Goal: Task Accomplishment & Management: Manage account settings

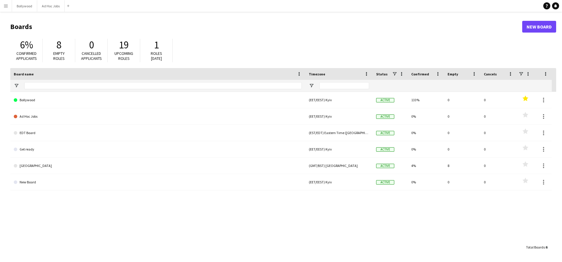
click at [9, 4] on button "Menu" at bounding box center [6, 6] width 12 height 12
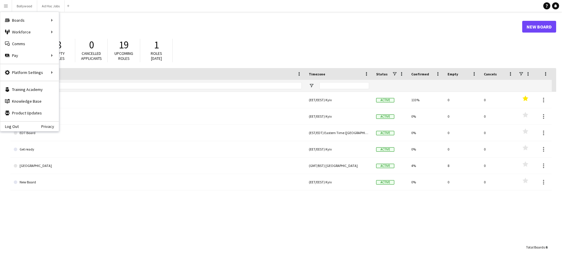
click at [81, 38] on div "6% Confirmed applicants 8 Empty roles 0 Cancelled applicants 19 Upcoming roles …" at bounding box center [283, 52] width 546 height 32
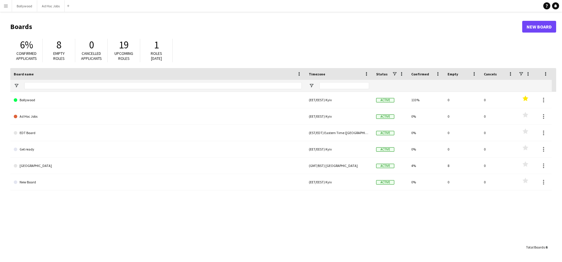
click at [11, 9] on button "Menu" at bounding box center [6, 6] width 12 height 12
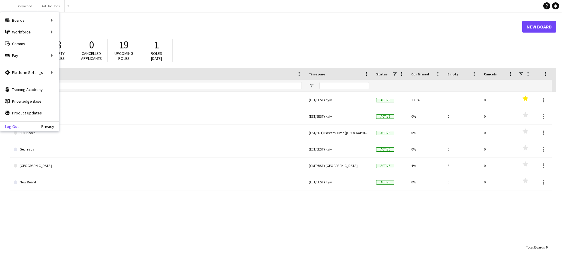
click at [16, 124] on link "Log Out" at bounding box center [9, 126] width 18 height 5
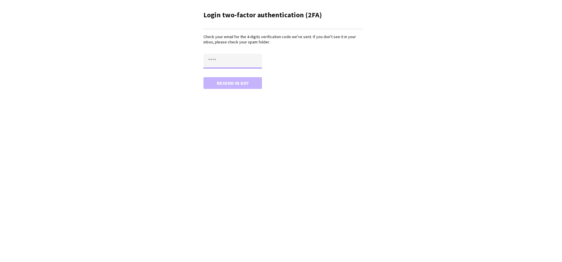
click at [224, 61] on input "text" at bounding box center [233, 61] width 59 height 15
type input "****"
click at [204, 77] on button "Resend in 0:06" at bounding box center [233, 83] width 59 height 12
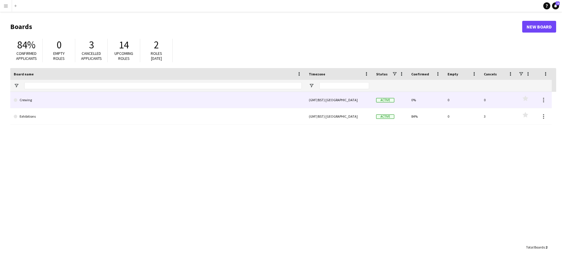
click at [87, 100] on link "Crewing" at bounding box center [158, 100] width 288 height 16
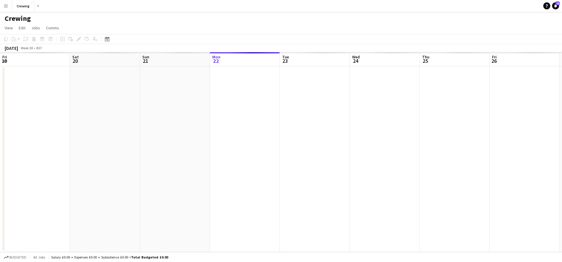
scroll to position [0, 140]
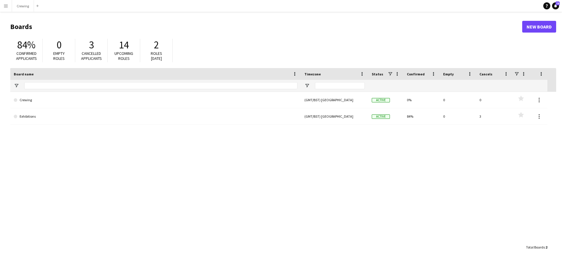
click at [73, 127] on div "Crewing (GMT/BST) London Active 0% 0 0 Favourites Exhibitions (GMT/BST) London …" at bounding box center [283, 166] width 546 height 149
click at [73, 122] on link "Exhibitions" at bounding box center [156, 116] width 284 height 16
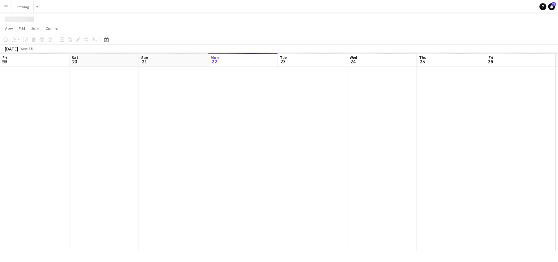
scroll to position [0, 140]
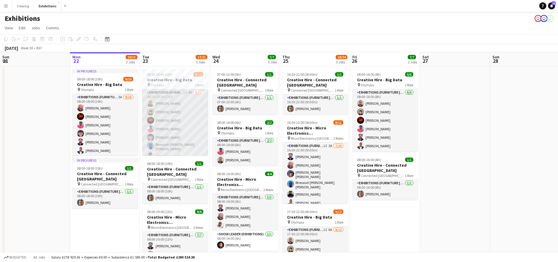
click at [173, 114] on app-card-role "Exhibitions (Furniture Porter) 1I 8A 8/12 08:00-20:00 (12h) Joseph Smart Fionn …" at bounding box center [175, 146] width 66 height 115
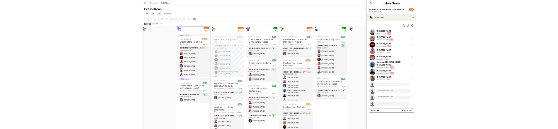
scroll to position [48, 0]
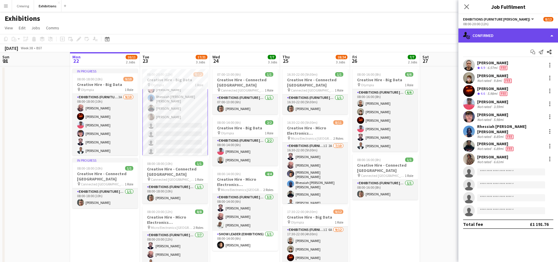
click at [524, 35] on div "single-neutral-actions-check-2 Confirmed" at bounding box center [508, 35] width 100 height 14
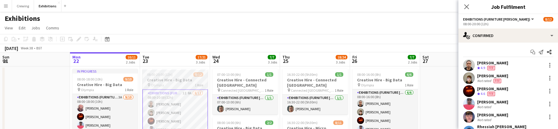
click at [188, 83] on div "pin Olympia 1 Role" at bounding box center [175, 84] width 66 height 5
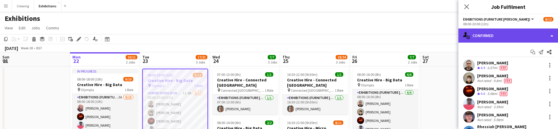
click at [507, 31] on div "single-neutral-actions-check-2 Confirmed" at bounding box center [508, 35] width 100 height 14
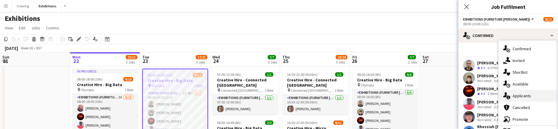
click at [515, 92] on div "single-neutral-actions-information Applicants" at bounding box center [528, 96] width 58 height 12
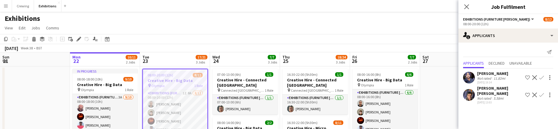
click at [543, 92] on app-icon "Confirm" at bounding box center [541, 94] width 5 height 5
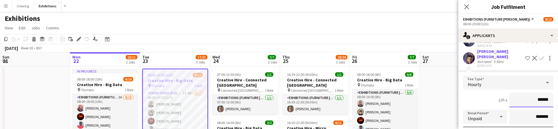
scroll to position [105, 0]
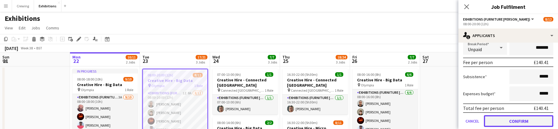
click at [520, 115] on button "Confirm" at bounding box center [518, 121] width 69 height 12
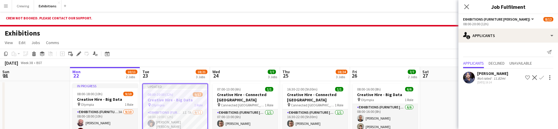
scroll to position [0, 0]
click at [365, 16] on div "Crew not booked. Please contact our support." at bounding box center [279, 19] width 558 height 15
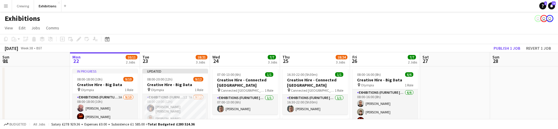
click at [6, 8] on app-icon "Menu" at bounding box center [6, 6] width 5 height 5
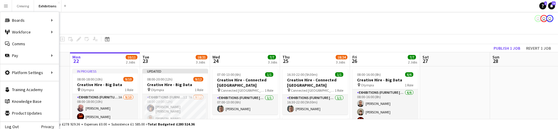
scroll to position [48, 0]
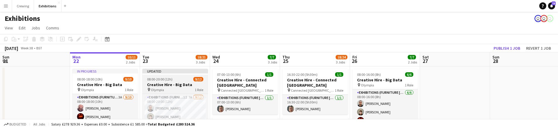
click at [157, 82] on h3 "Creative Hire - Big Data" at bounding box center [175, 84] width 66 height 5
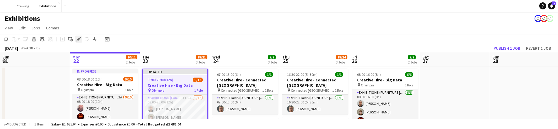
click at [78, 40] on icon at bounding box center [78, 38] width 3 height 3
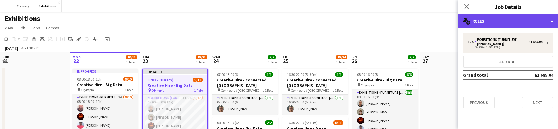
click at [522, 19] on div "multiple-users-add Roles" at bounding box center [508, 21] width 100 height 14
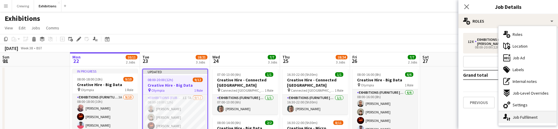
click at [523, 113] on div "single-neutral-actions-up-down Job Fulfilment" at bounding box center [528, 117] width 58 height 12
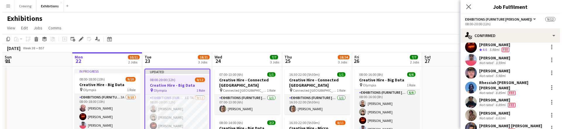
scroll to position [59, 0]
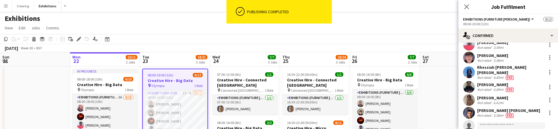
click at [8, 8] on button "Menu" at bounding box center [6, 6] width 12 height 12
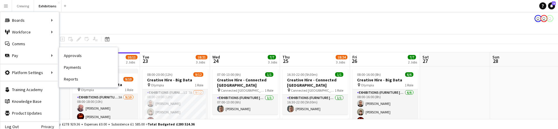
drag, startPoint x: 65, startPoint y: 52, endPoint x: 70, endPoint y: 54, distance: 5.5
click at [65, 52] on link "Approvals" at bounding box center [88, 56] width 59 height 12
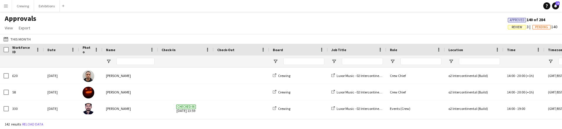
click at [7, 5] on app-icon "Menu" at bounding box center [6, 6] width 5 height 5
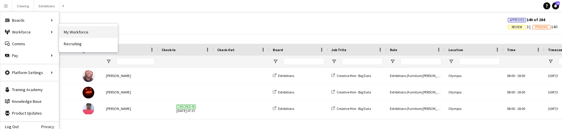
click at [74, 30] on link "My Workforce" at bounding box center [88, 32] width 59 height 12
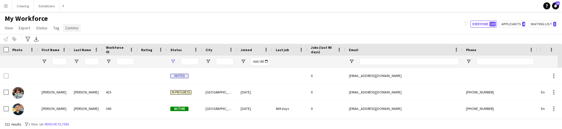
type input "**********"
click at [9, 4] on button "Menu" at bounding box center [6, 6] width 12 height 12
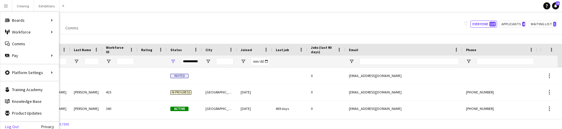
click at [9, 124] on link "Log Out" at bounding box center [9, 126] width 18 height 5
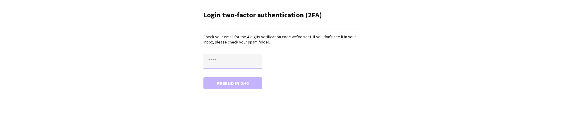
click at [240, 62] on input "text" at bounding box center [233, 61] width 59 height 15
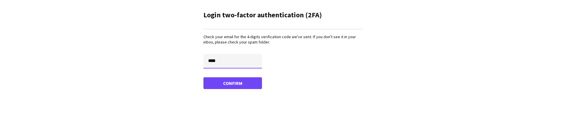
type input "****"
click at [204, 77] on button "Confirm" at bounding box center [233, 83] width 59 height 12
